Goal: Book appointment/travel/reservation

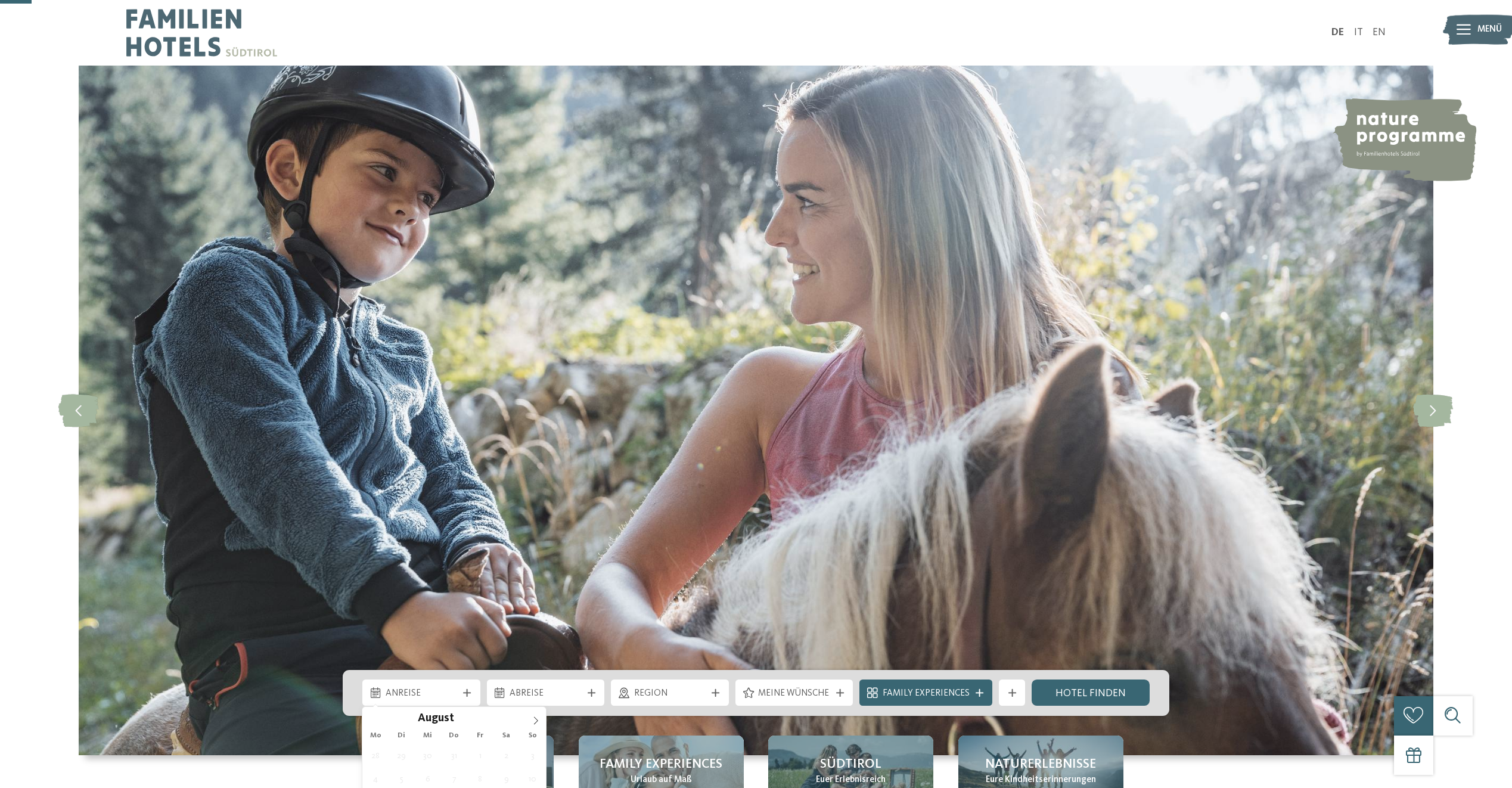
click at [465, 690] on icon at bounding box center [466, 693] width 8 height 8
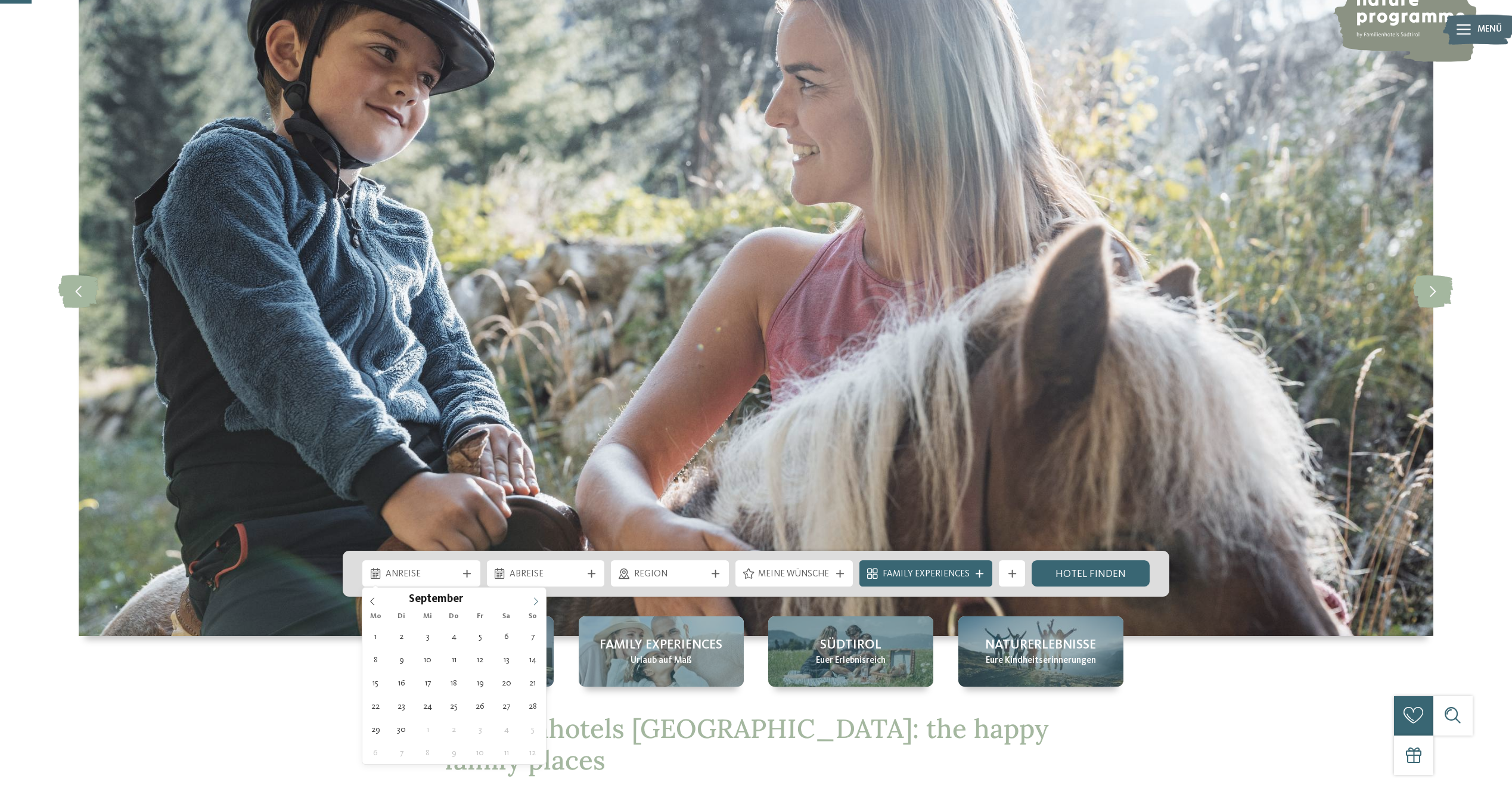
click at [532, 599] on icon at bounding box center [536, 601] width 9 height 9
type input "****"
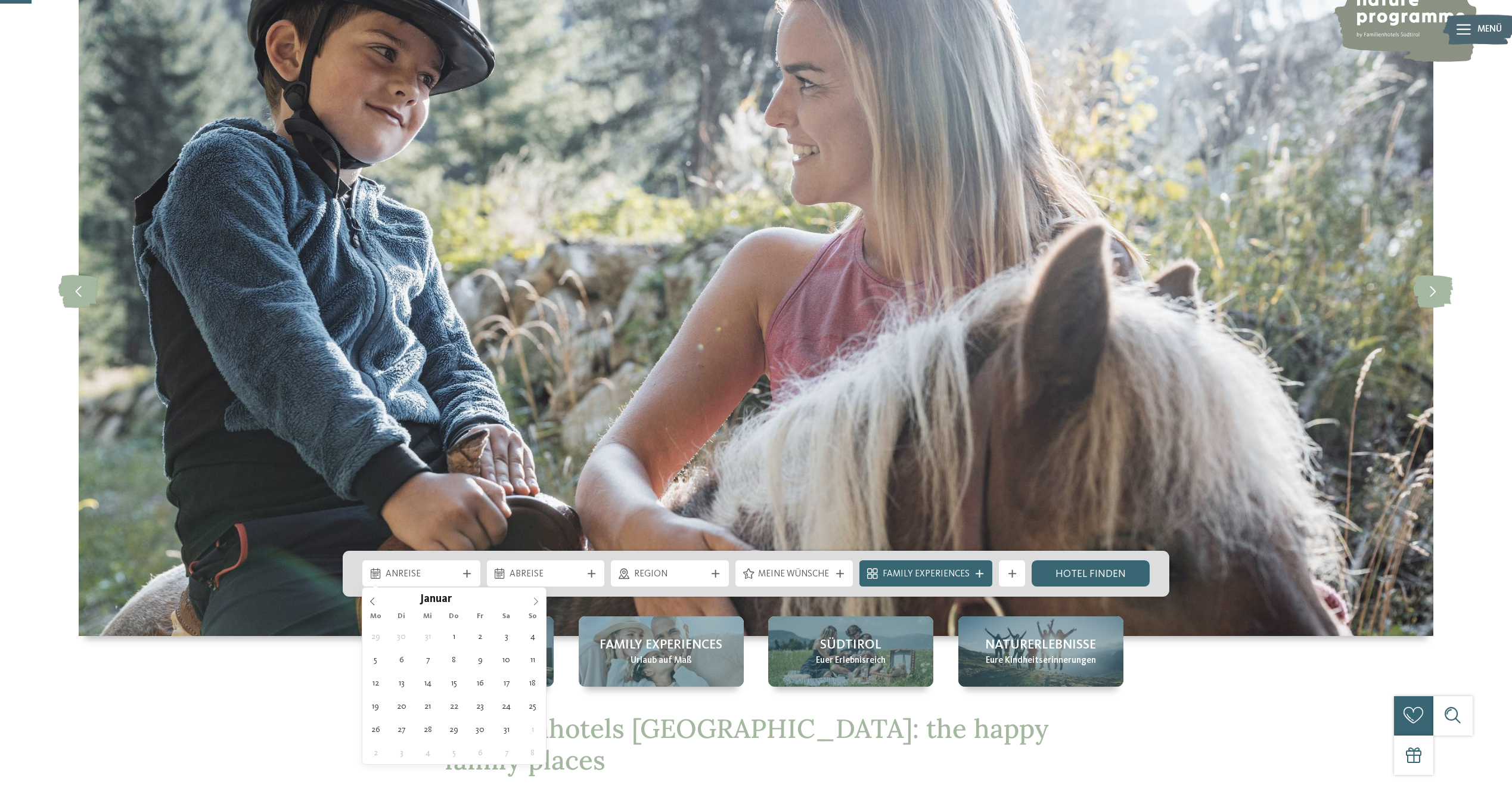
click at [532, 599] on icon at bounding box center [536, 601] width 9 height 9
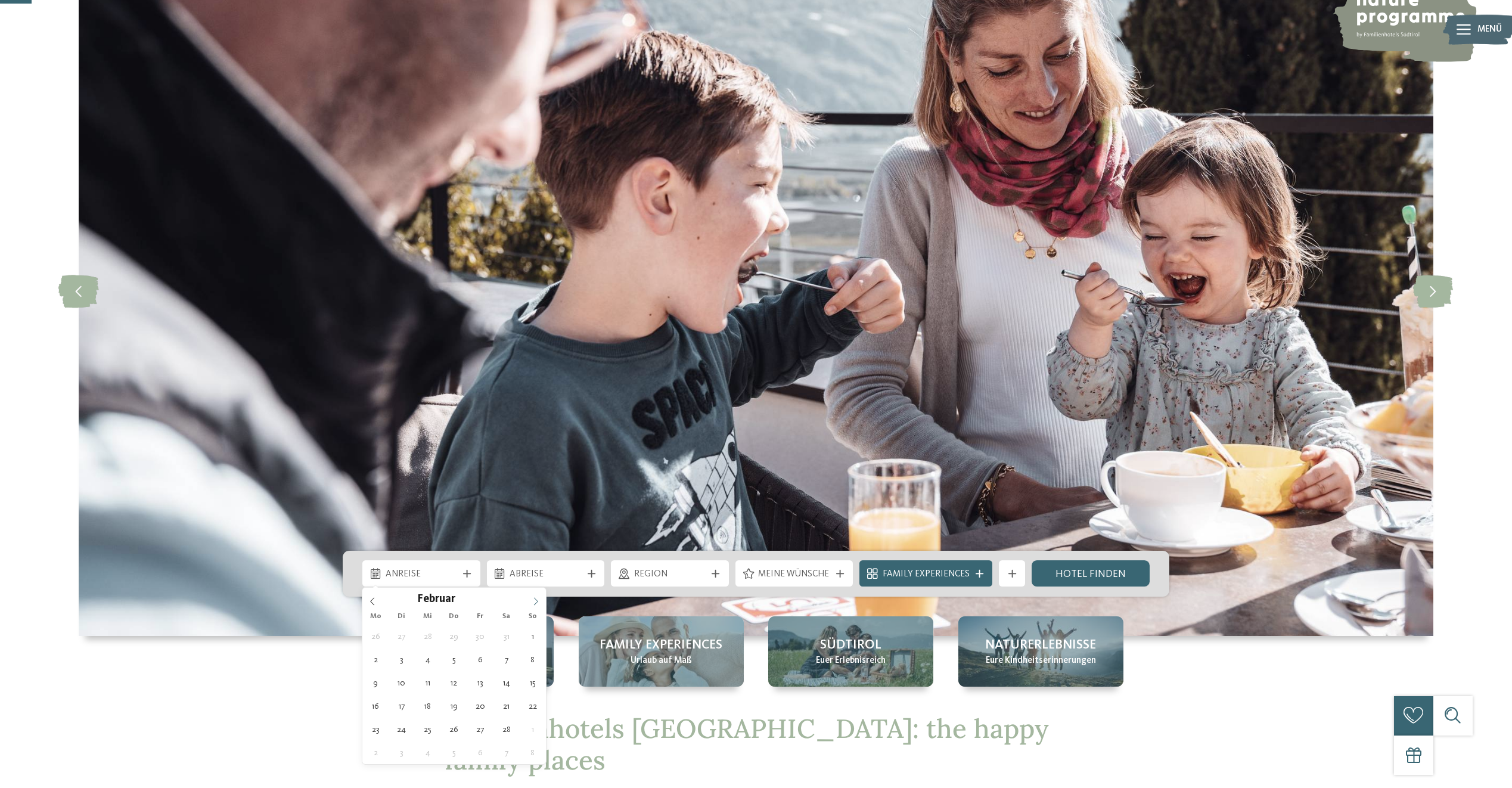
click at [532, 599] on icon at bounding box center [536, 601] width 9 height 9
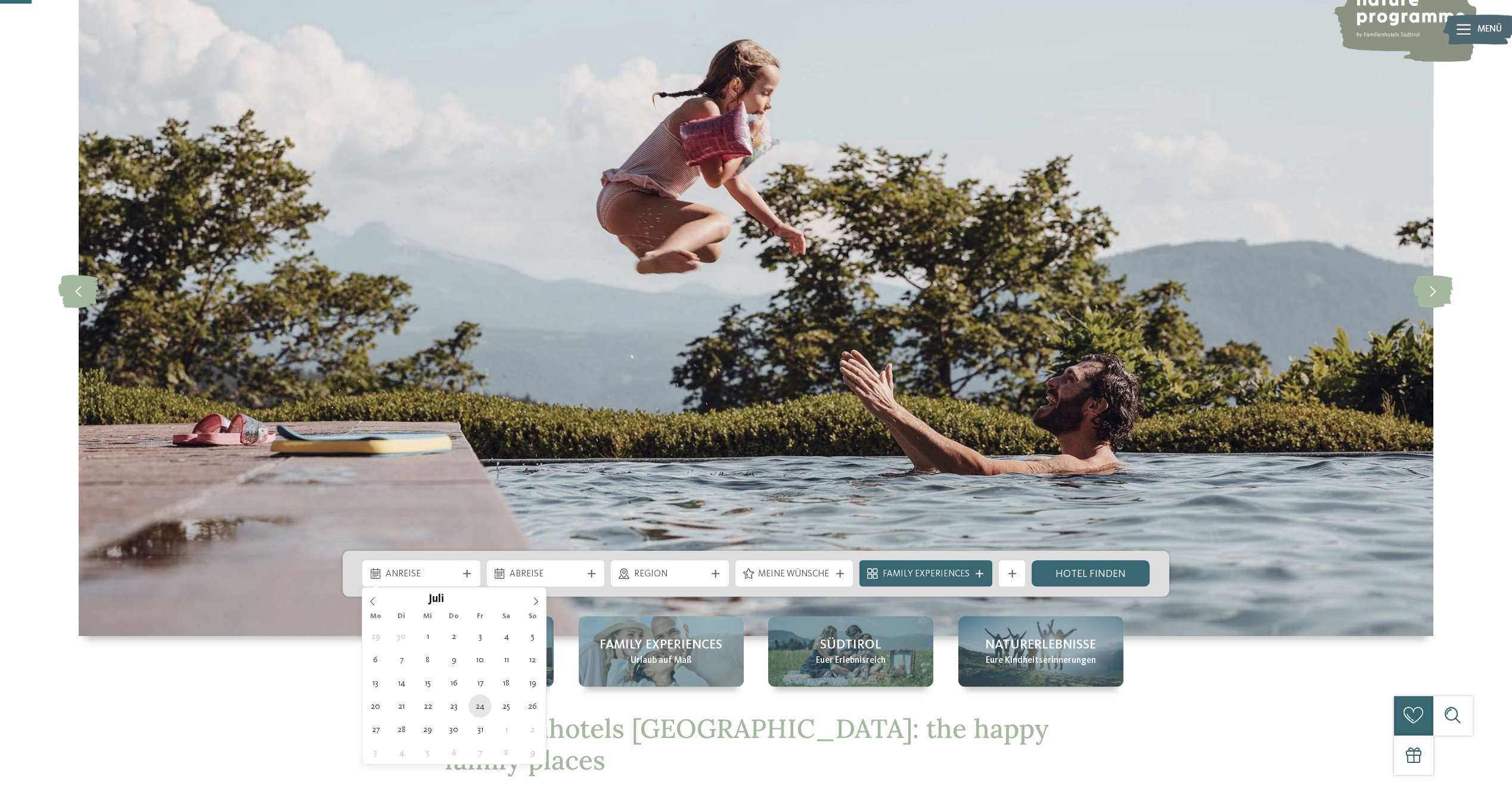
type div "[DATE]"
type input "****"
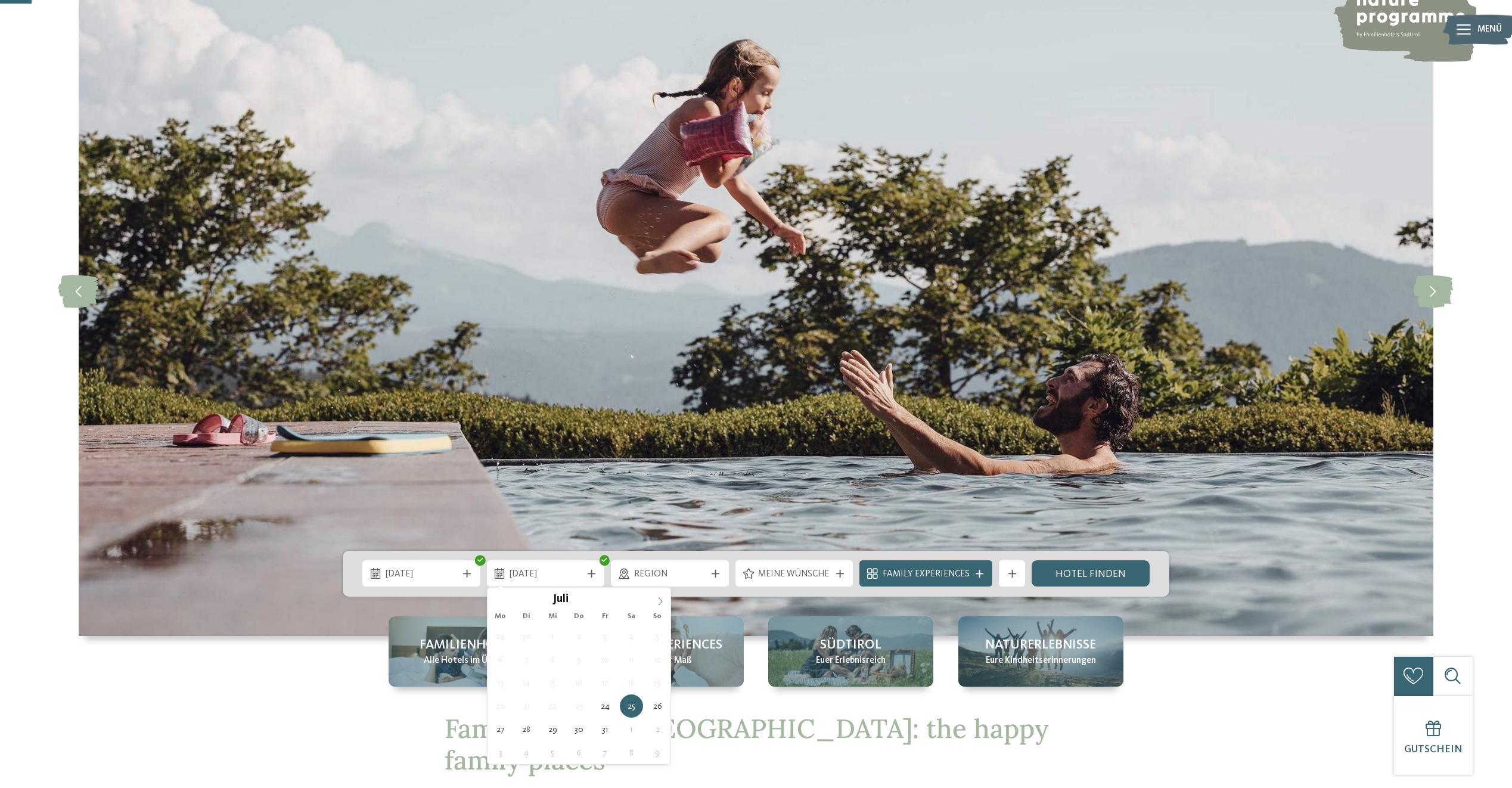
click at [659, 601] on icon at bounding box center [661, 601] width 9 height 9
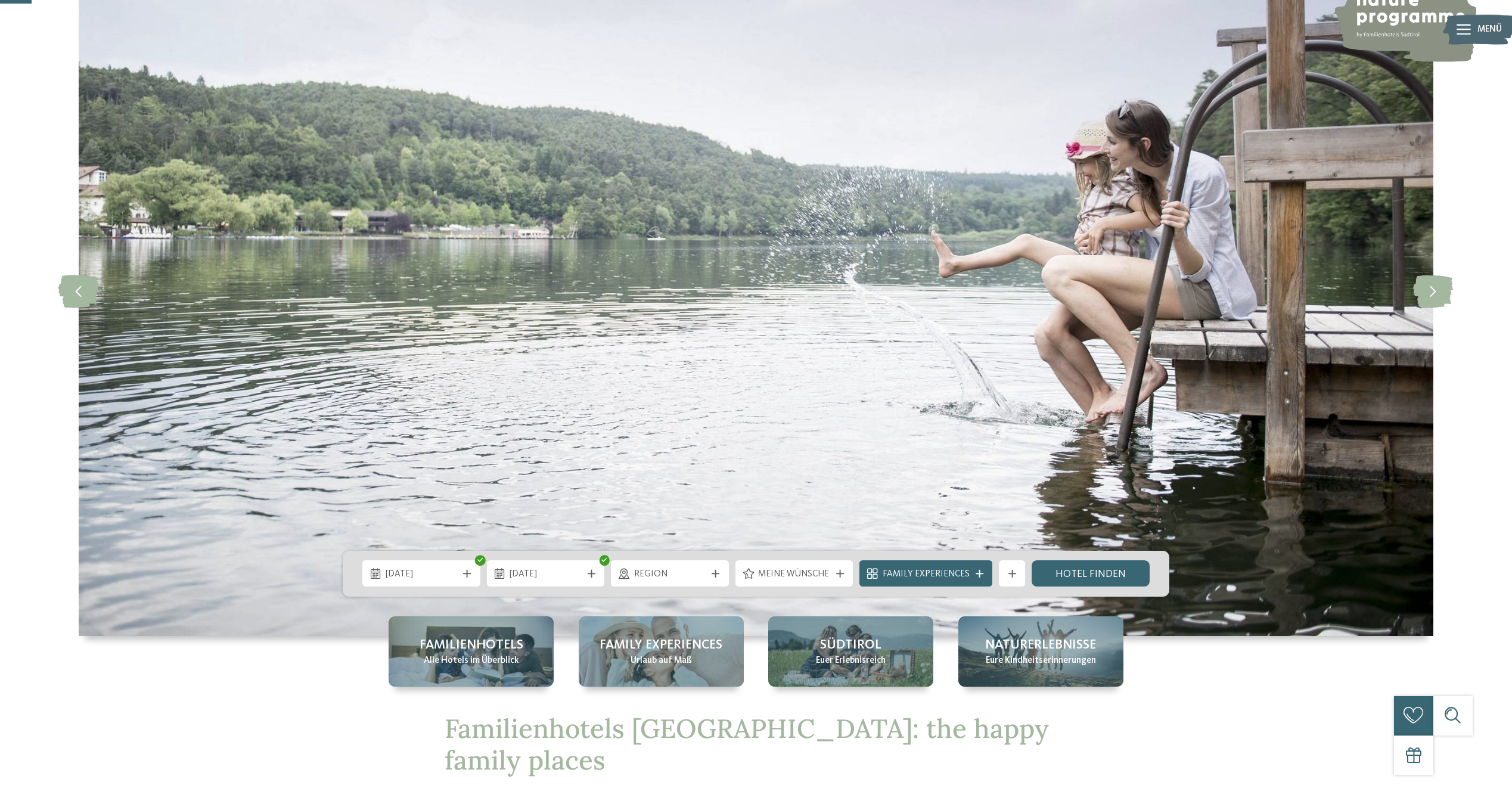
click at [588, 578] on div "[DATE]" at bounding box center [546, 574] width 118 height 26
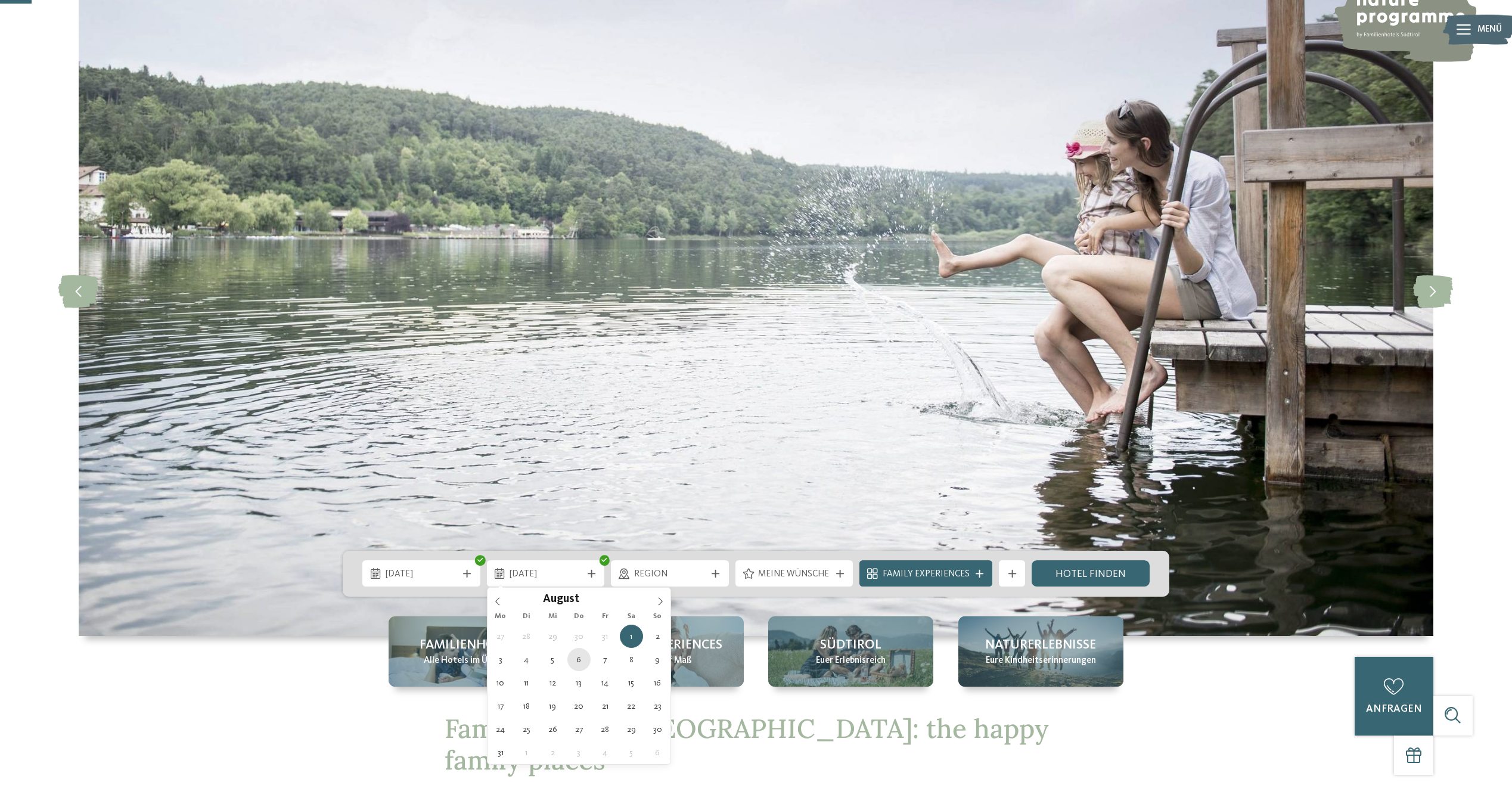
type div "[DATE]"
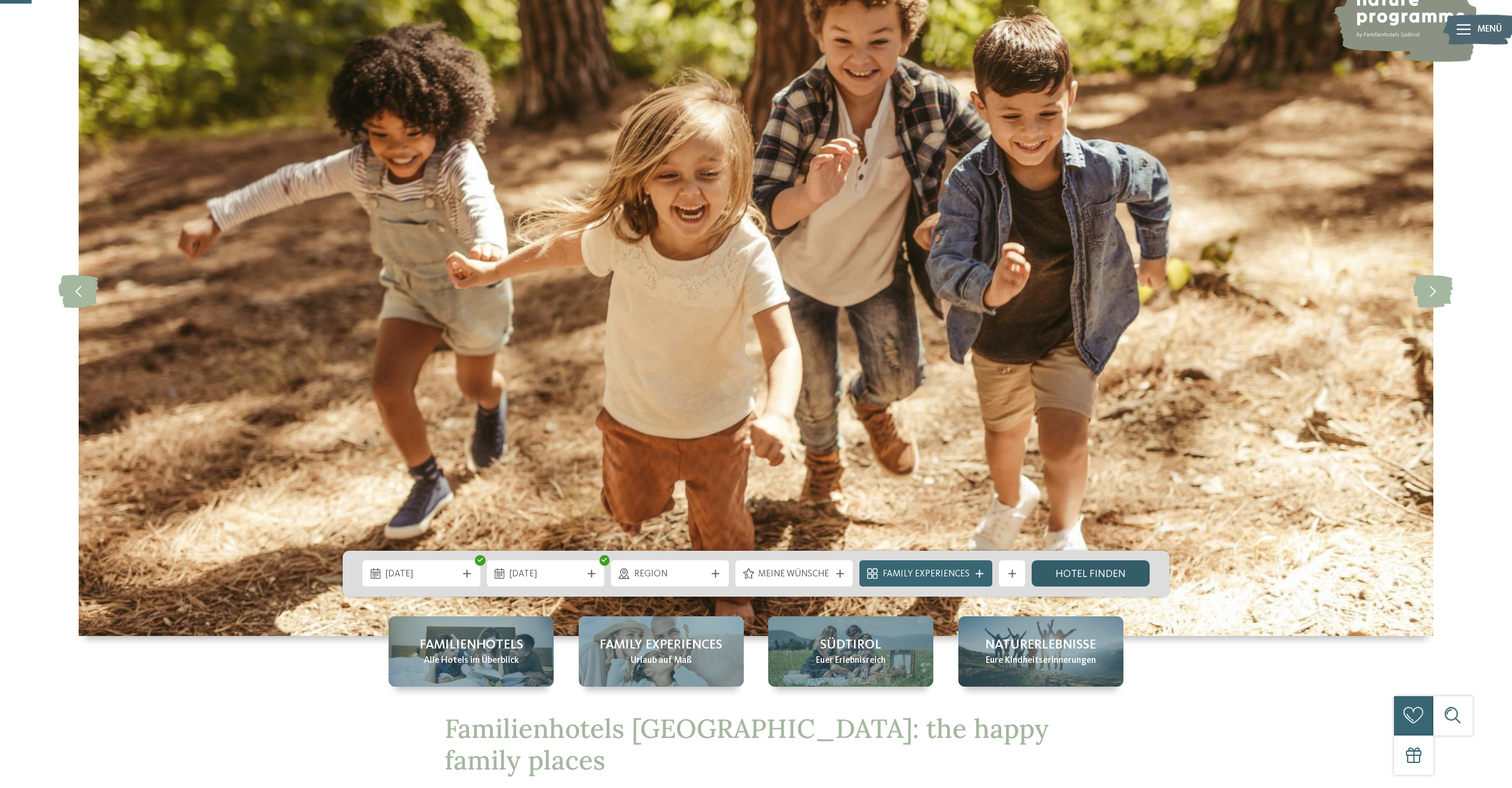
click at [1089, 569] on link "Hotel finden" at bounding box center [1090, 574] width 118 height 26
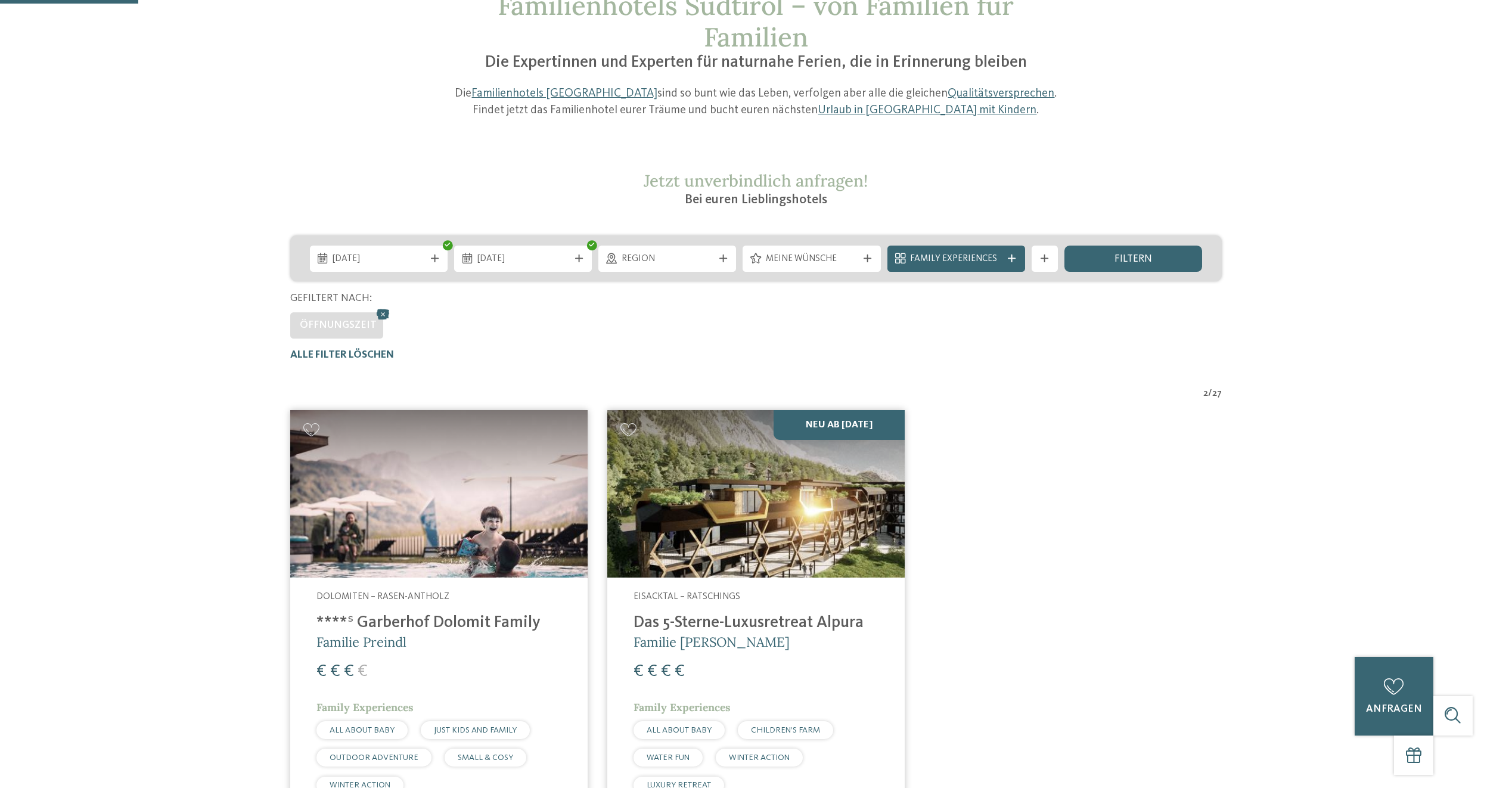
scroll to position [78, 0]
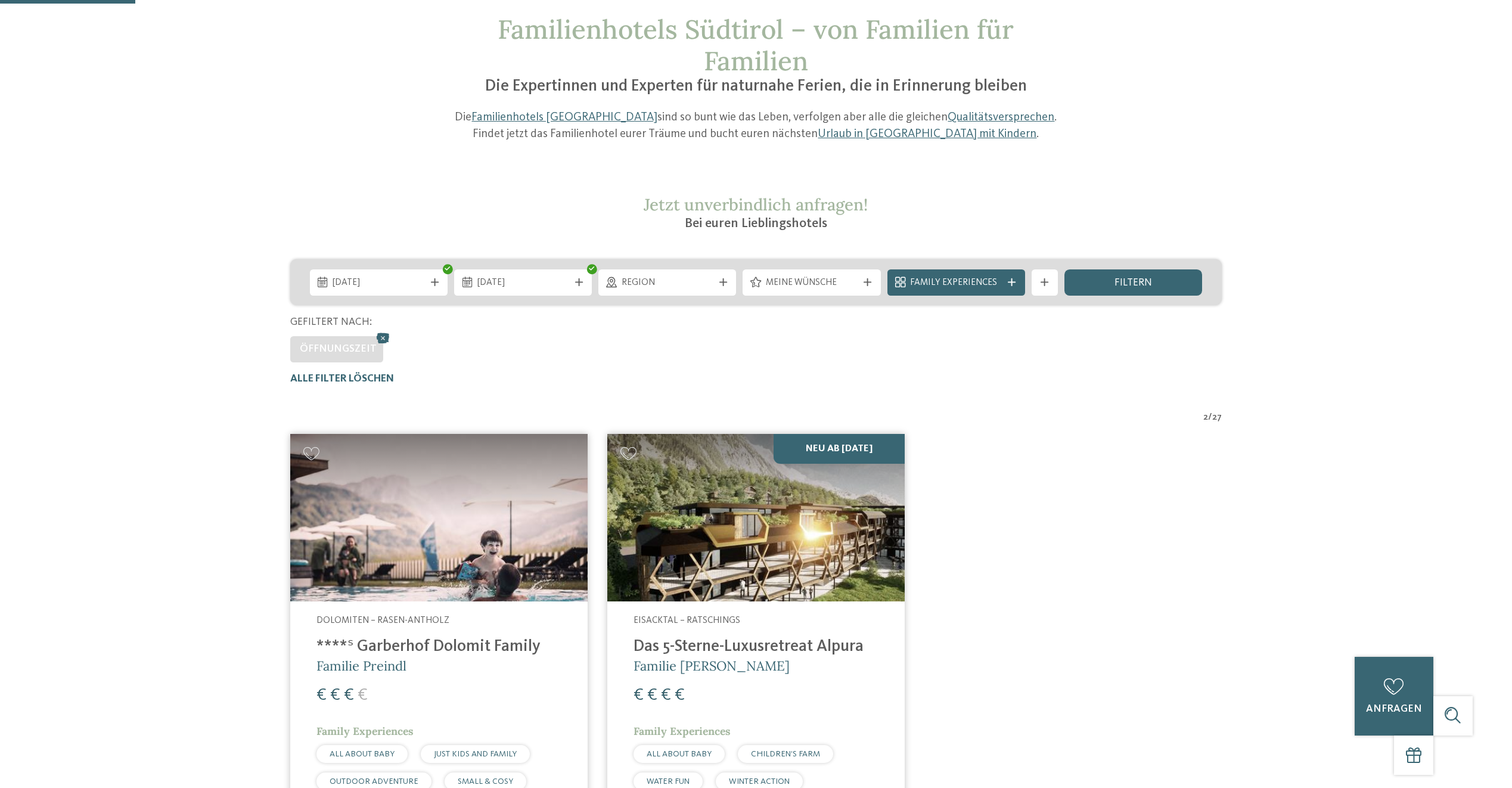
click at [765, 624] on address "Eisacktal – Ratschings" at bounding box center [756, 620] width 245 height 13
